Goal: Transaction & Acquisition: Obtain resource

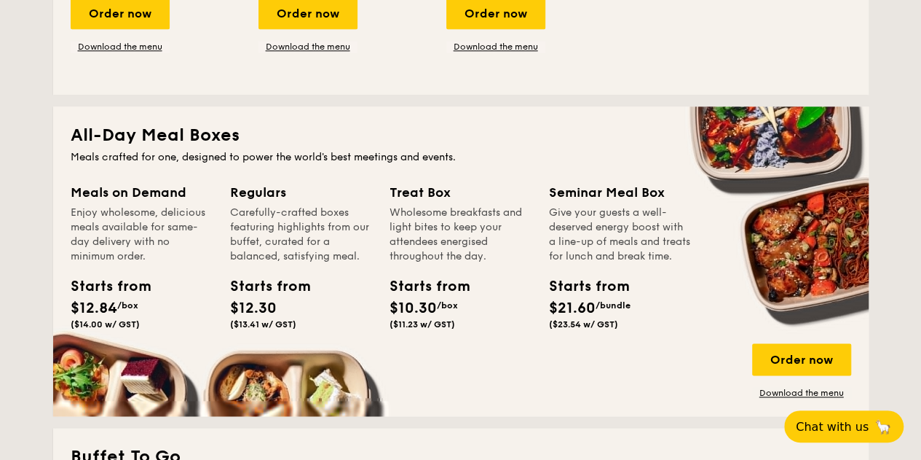
scroll to position [874, 0]
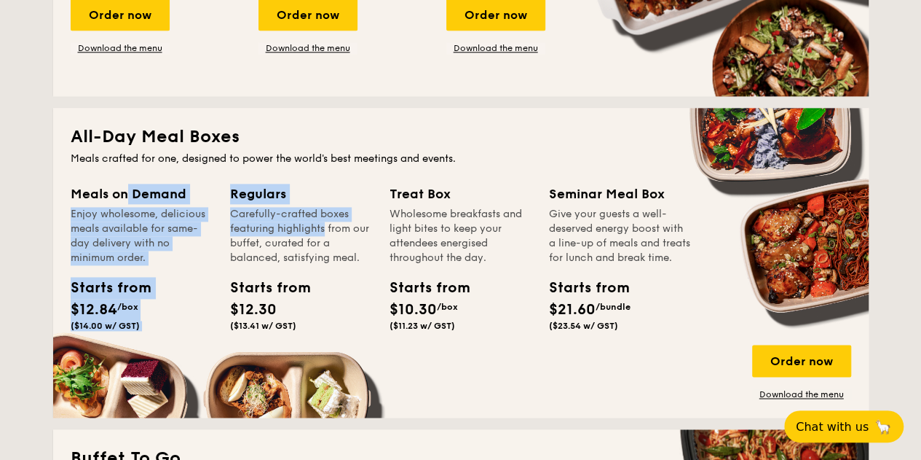
drag, startPoint x: 85, startPoint y: 191, endPoint x: 292, endPoint y: 225, distance: 209.7
click at [292, 225] on div "Meals on Demand Enjoy wholesome, delicious meals available for same-day deliver…" at bounding box center [461, 292] width 781 height 216
click at [292, 225] on div "Carefully-crafted boxes featuring highlights from our buffet, curated for a bal…" at bounding box center [301, 236] width 142 height 58
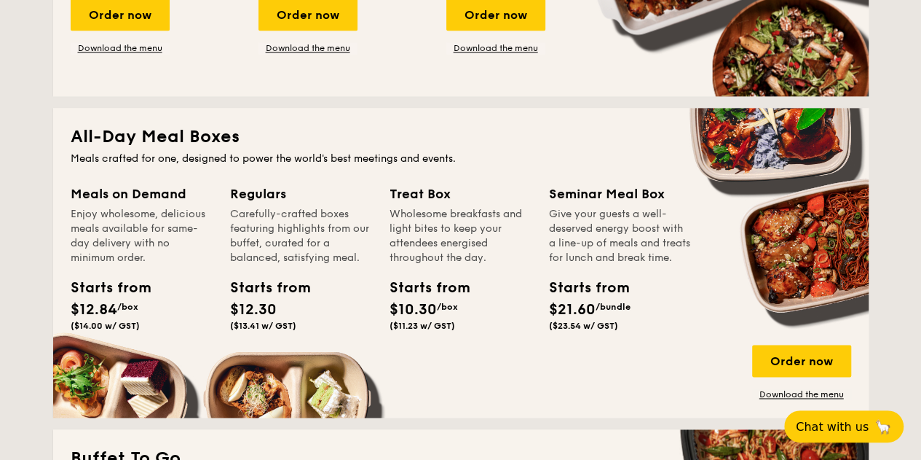
drag, startPoint x: 157, startPoint y: 333, endPoint x: 105, endPoint y: 240, distance: 106.6
click at [105, 240] on div "Meals on Demand Enjoy wholesome, delicious meals available for same-day deliver…" at bounding box center [142, 260] width 142 height 153
click at [105, 240] on div "Enjoy wholesome, delicious meals available for same-day delivery with no minimu…" at bounding box center [142, 236] width 142 height 58
drag, startPoint x: 103, startPoint y: 209, endPoint x: 141, endPoint y: 259, distance: 63.4
click at [141, 259] on div "Enjoy wholesome, delicious meals available for same-day delivery with no minimu…" at bounding box center [142, 236] width 142 height 58
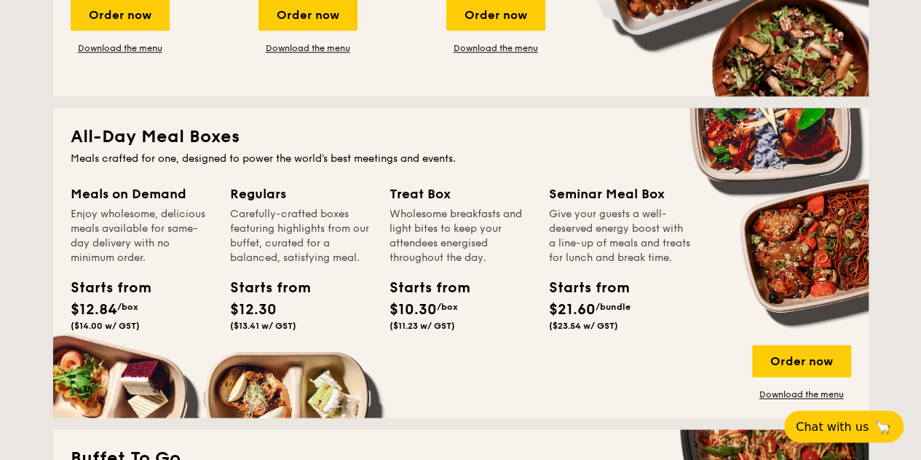
click at [141, 259] on div "Enjoy wholesome, delicious meals available for same-day delivery with no minimu…" at bounding box center [142, 236] width 142 height 58
drag, startPoint x: 146, startPoint y: 231, endPoint x: 197, endPoint y: 258, distance: 57.7
click at [197, 258] on div "Enjoy wholesome, delicious meals available for same-day delivery with no minimu…" at bounding box center [142, 236] width 142 height 58
drag, startPoint x: 197, startPoint y: 258, endPoint x: 251, endPoint y: 257, distance: 53.2
click at [197, 259] on div "Enjoy wholesome, delicious meals available for same-day delivery with no minimu…" at bounding box center [142, 236] width 142 height 58
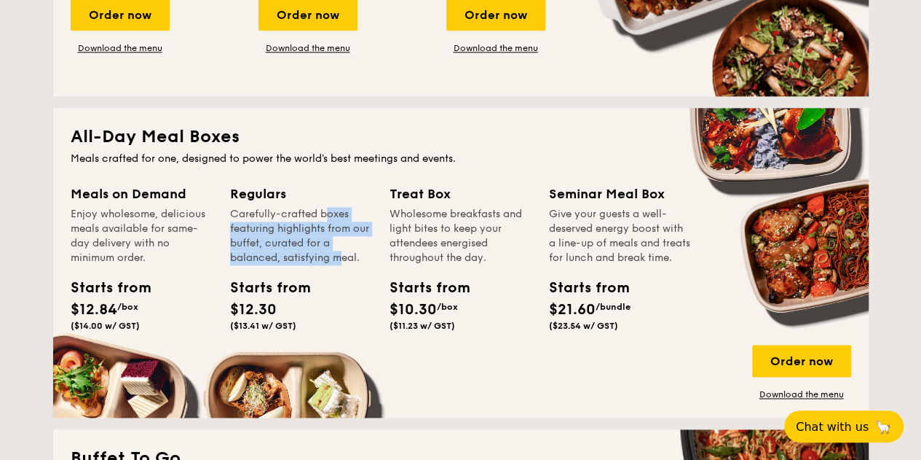
drag, startPoint x: 291, startPoint y: 216, endPoint x: 307, endPoint y: 264, distance: 50.7
click at [307, 264] on div "Carefully-crafted boxes featuring highlights from our buffet, curated for a bal…" at bounding box center [301, 236] width 142 height 58
drag, startPoint x: 294, startPoint y: 219, endPoint x: 322, endPoint y: 263, distance: 52.1
click at [322, 263] on div "Carefully-crafted boxes featuring highlights from our buffet, curated for a bal…" at bounding box center [301, 236] width 142 height 58
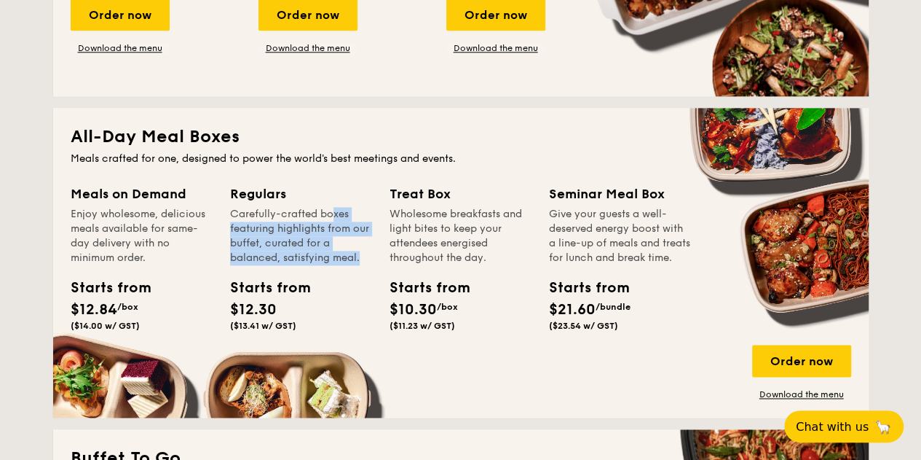
click at [323, 263] on div "Carefully-crafted boxes featuring highlights from our buffet, curated for a bal…" at bounding box center [301, 236] width 142 height 58
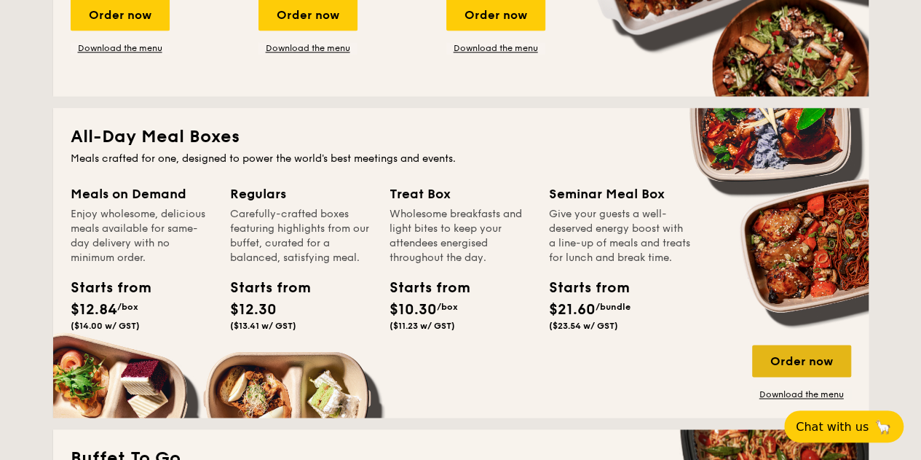
click at [811, 365] on div "Order now" at bounding box center [801, 361] width 99 height 32
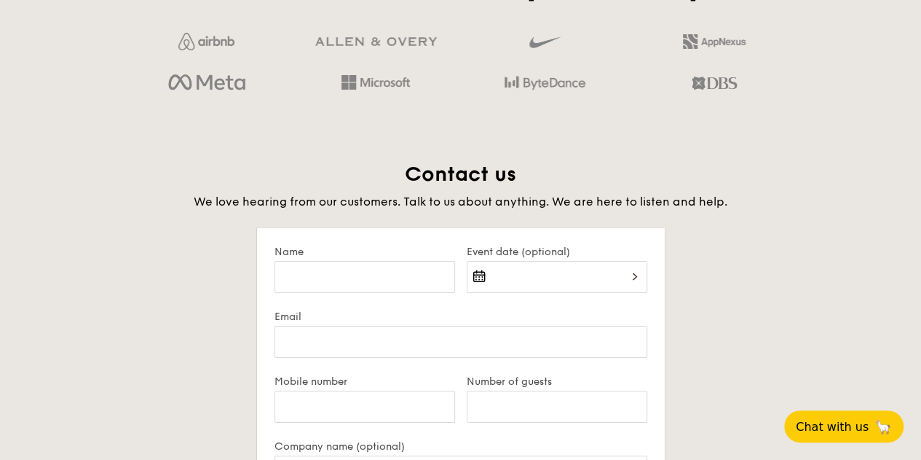
scroll to position [2612, 0]
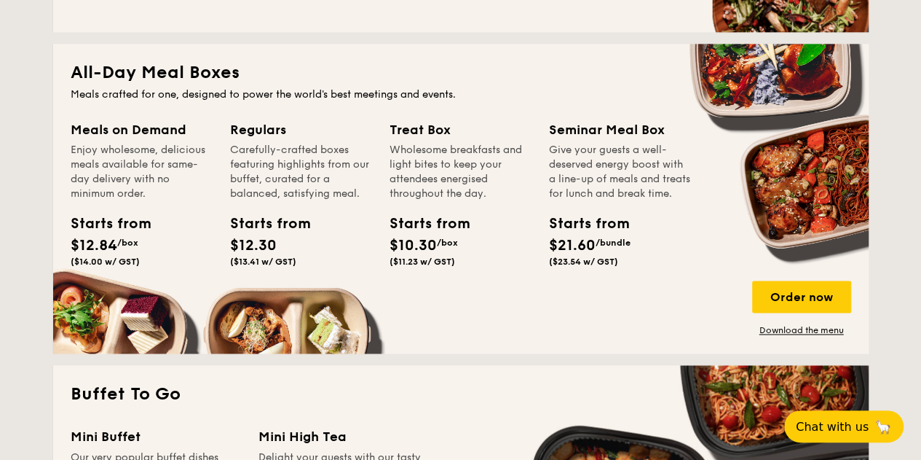
scroll to position [947, 0]
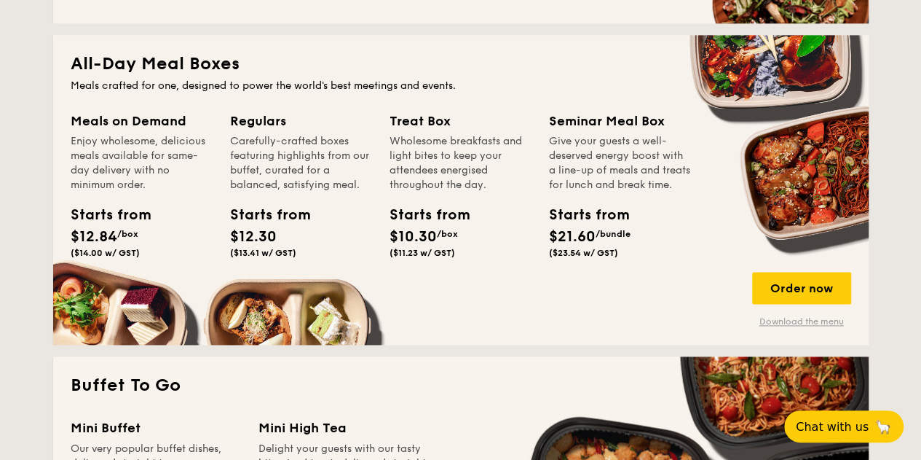
click at [795, 319] on link "Download the menu" at bounding box center [801, 321] width 99 height 12
